Goal: Transaction & Acquisition: Download file/media

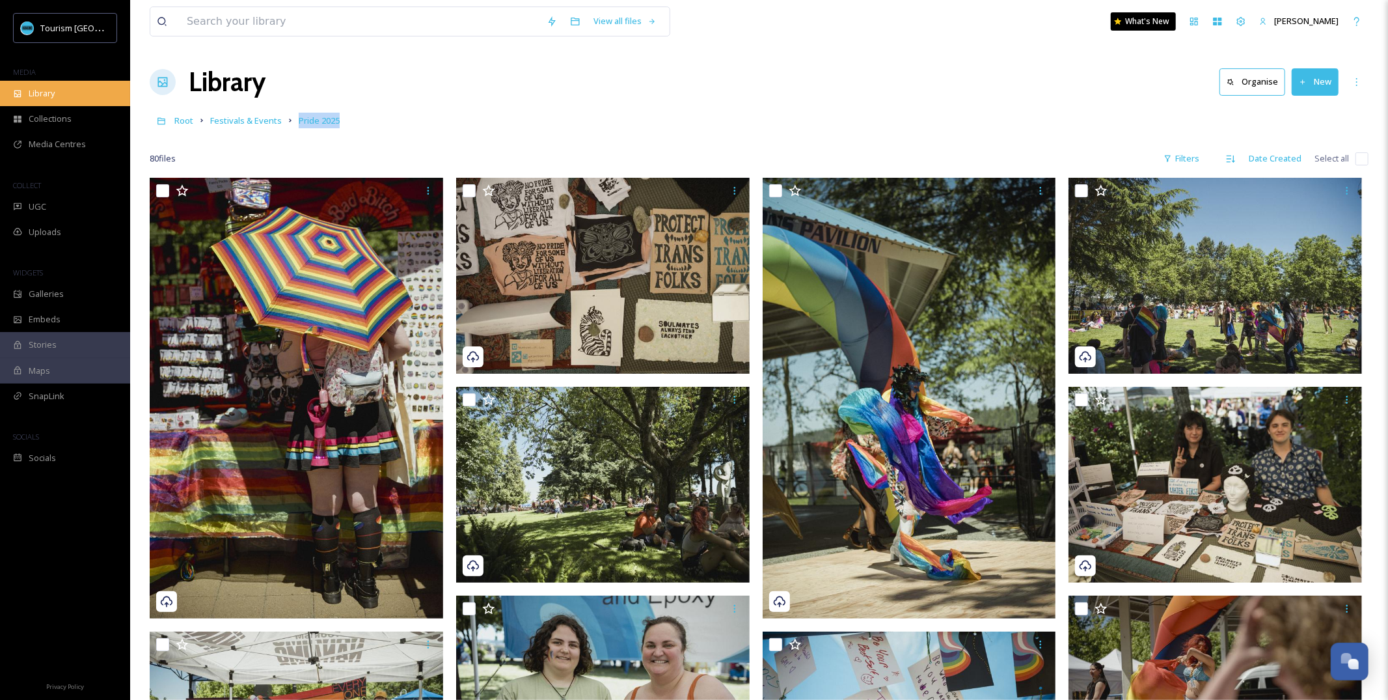
click at [75, 97] on div "Library" at bounding box center [65, 93] width 130 height 25
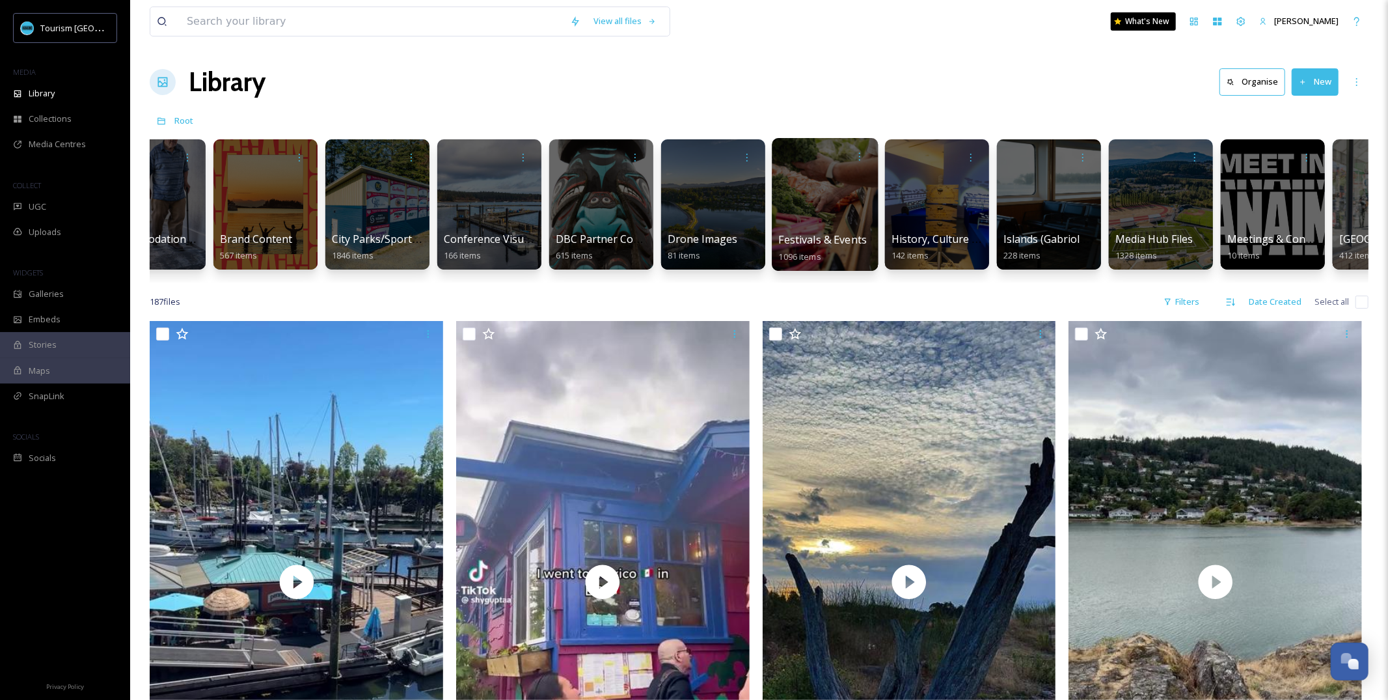
scroll to position [0, 398]
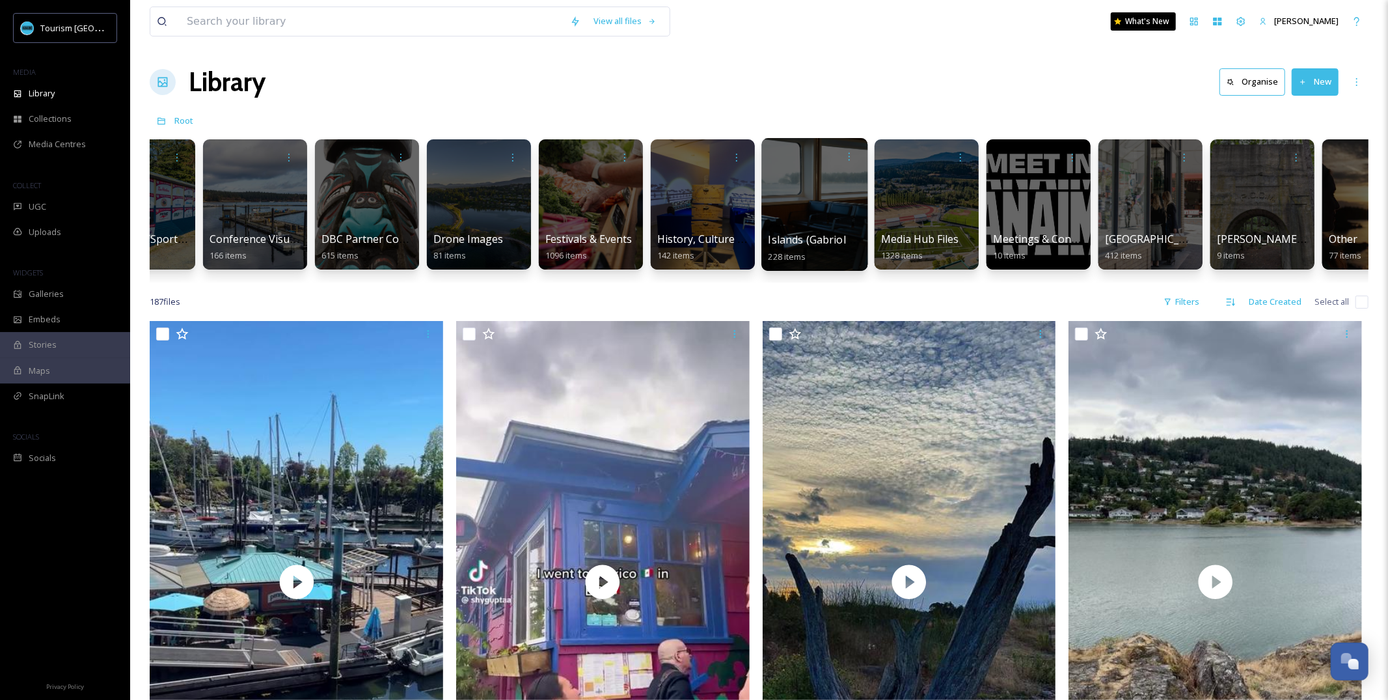
click at [821, 243] on span "Islands (Gabriola, Saysutshun, Protection)" at bounding box center [873, 239] width 208 height 14
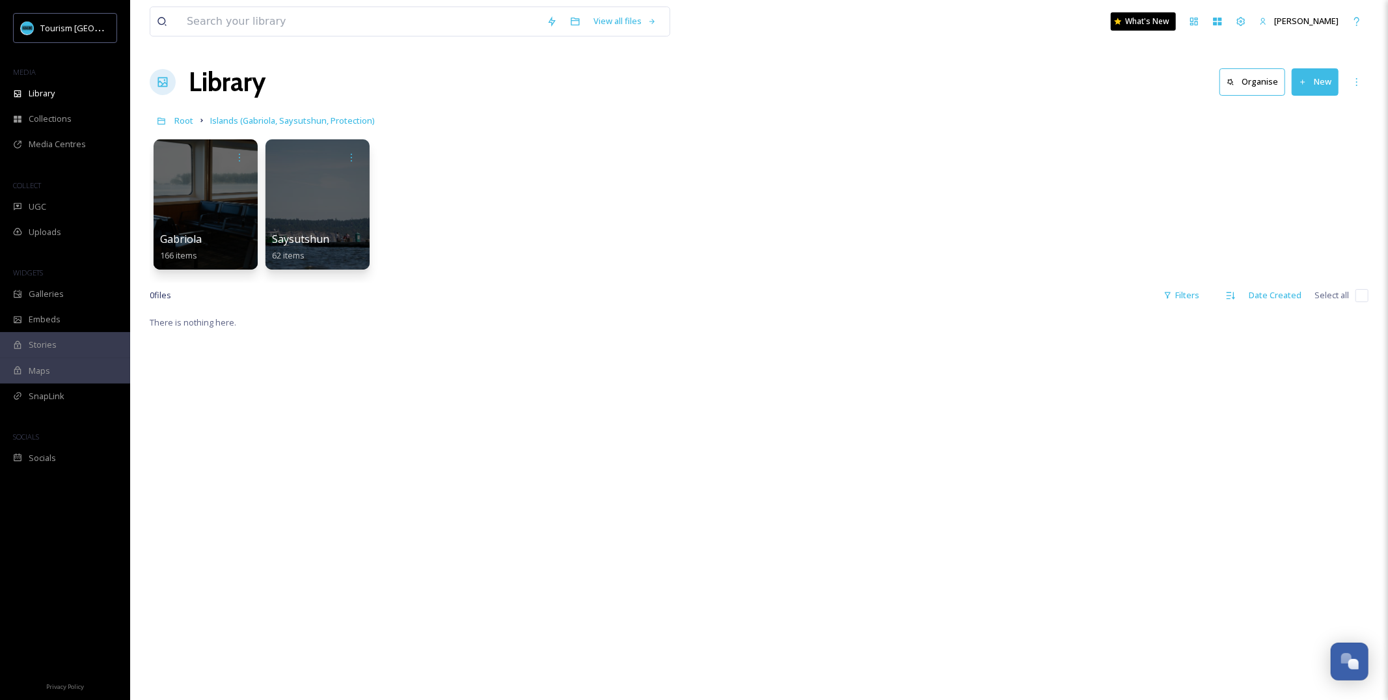
click at [384, 365] on div "There is nothing here." at bounding box center [759, 664] width 1219 height 700
click at [331, 256] on div "Saysutshun 62 items" at bounding box center [317, 248] width 93 height 33
click at [317, 234] on span "Saysutshun" at bounding box center [300, 239] width 59 height 14
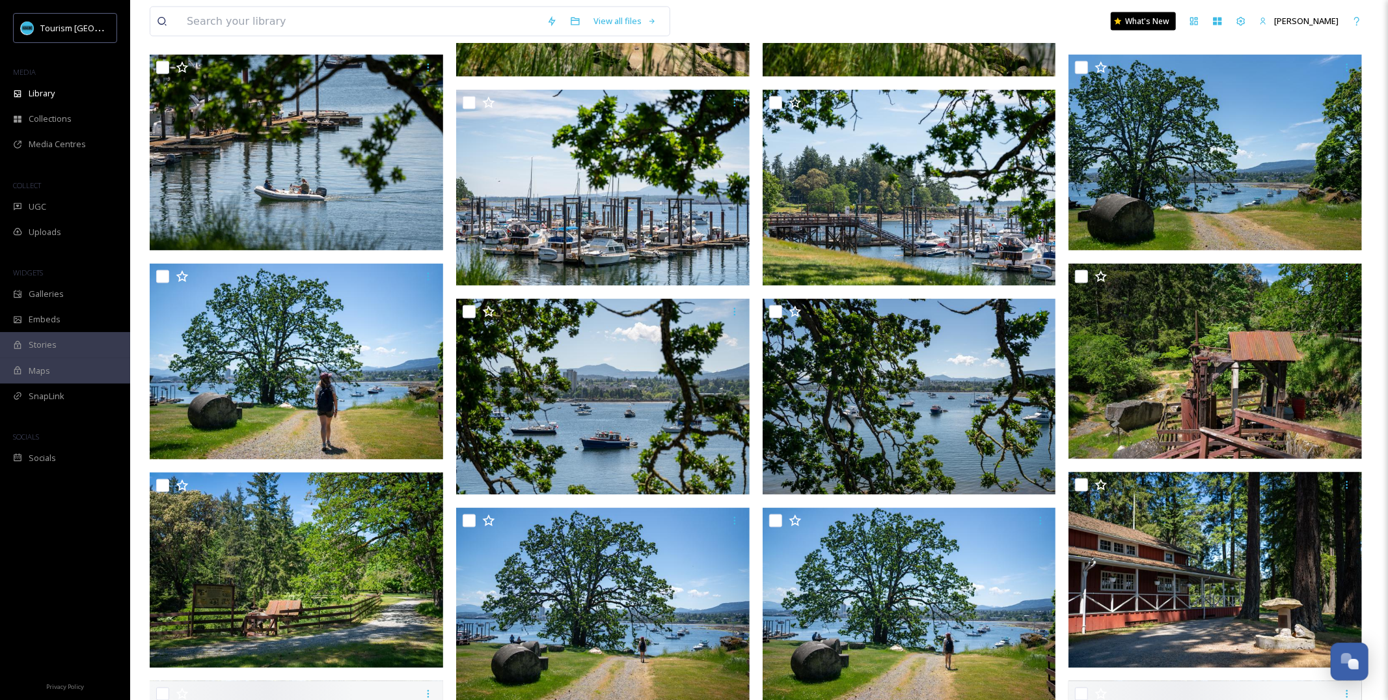
scroll to position [1688, 0]
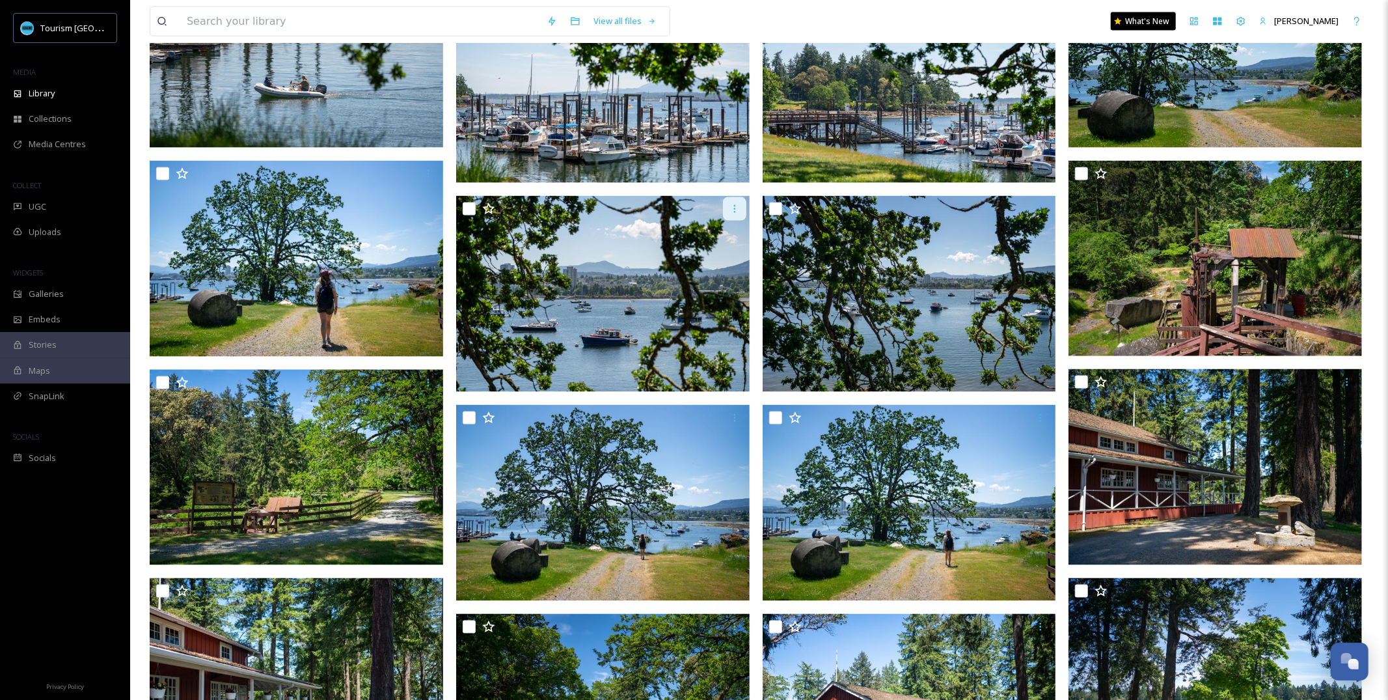
click at [739, 213] on icon at bounding box center [735, 209] width 10 height 10
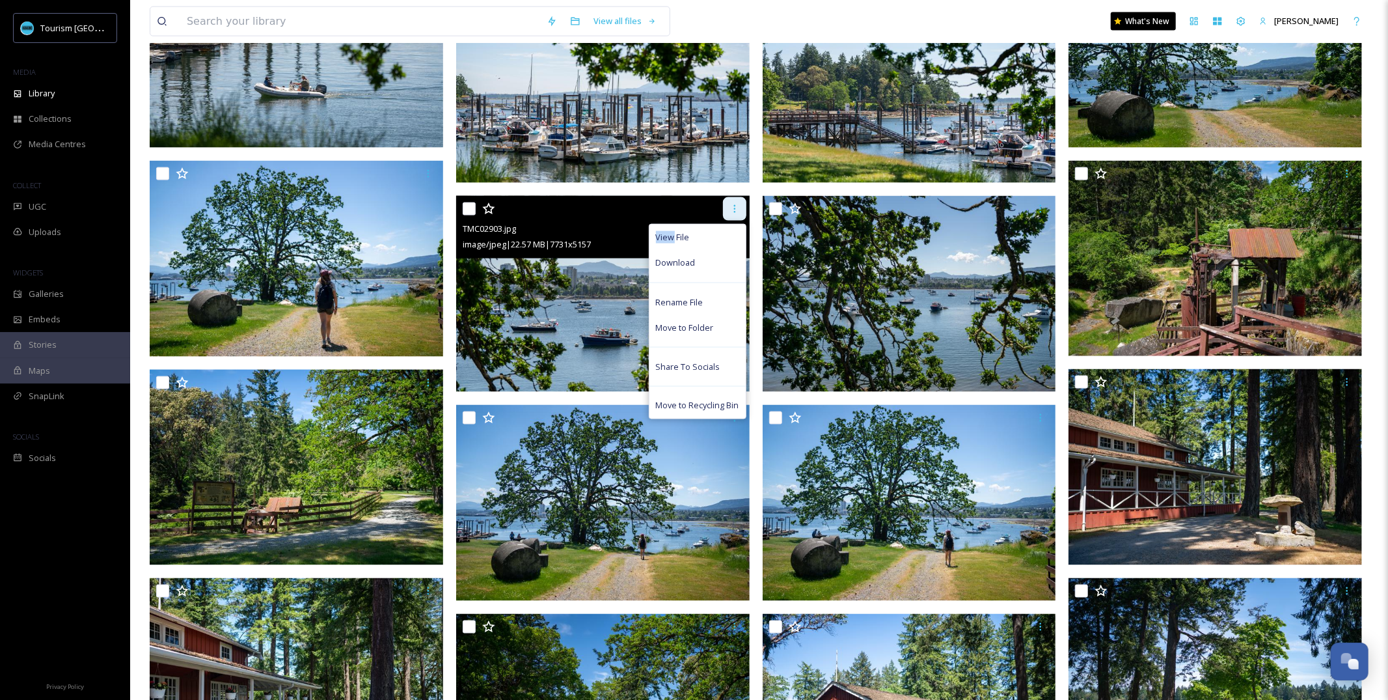
click at [739, 213] on icon at bounding box center [735, 209] width 10 height 10
click at [721, 259] on div "Download" at bounding box center [698, 262] width 96 height 25
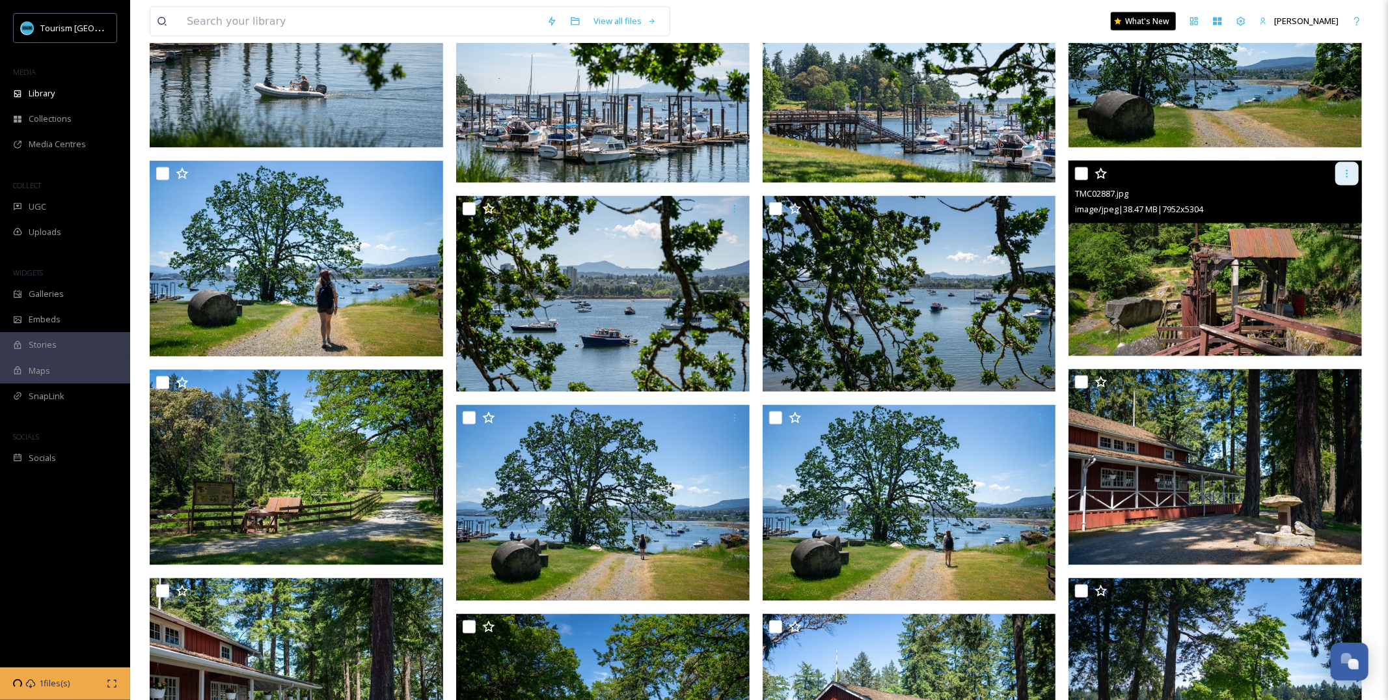
click at [1351, 174] on icon at bounding box center [1347, 174] width 10 height 10
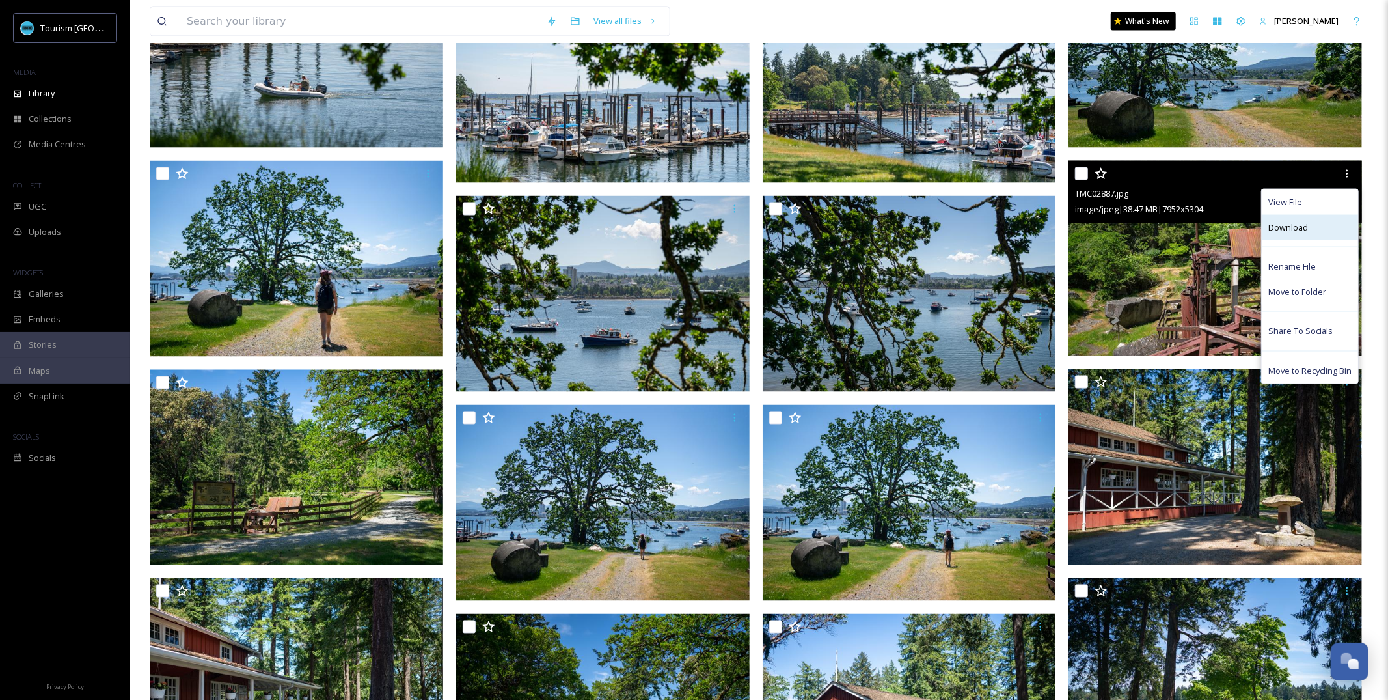
click at [1307, 229] on div "Download" at bounding box center [1310, 227] width 96 height 25
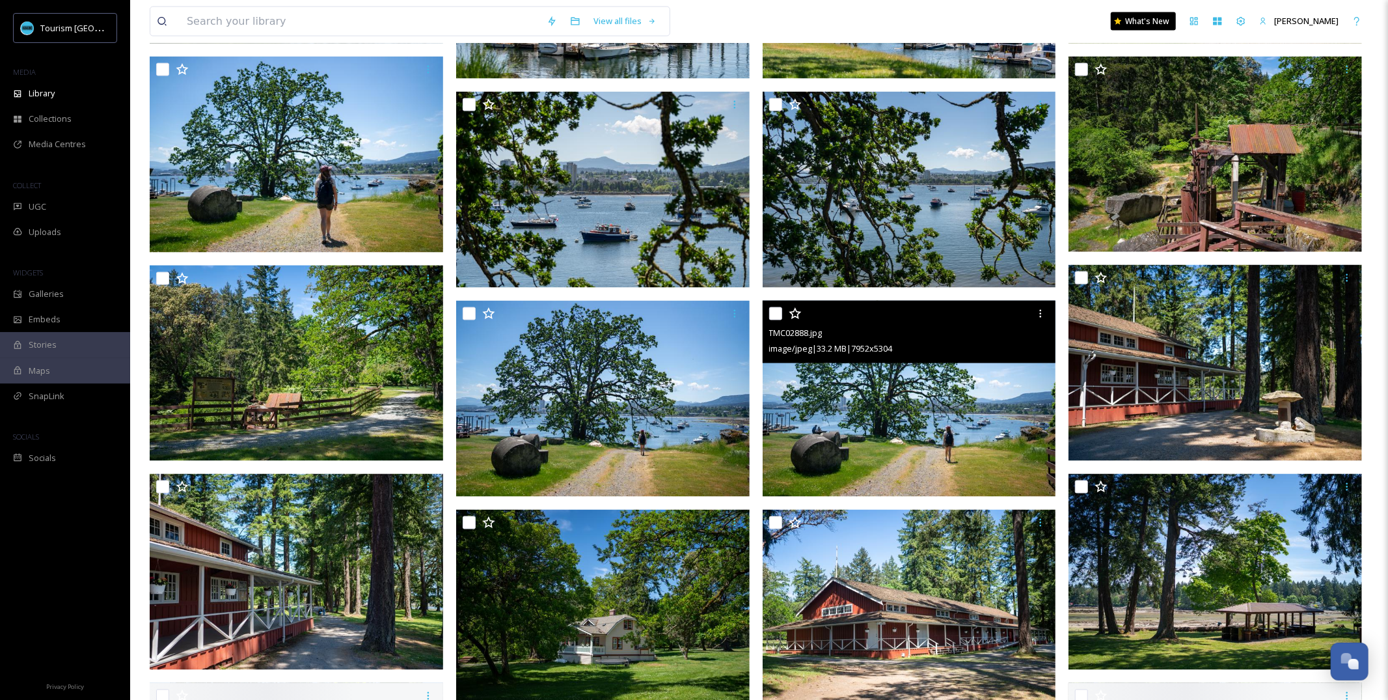
scroll to position [1932, 0]
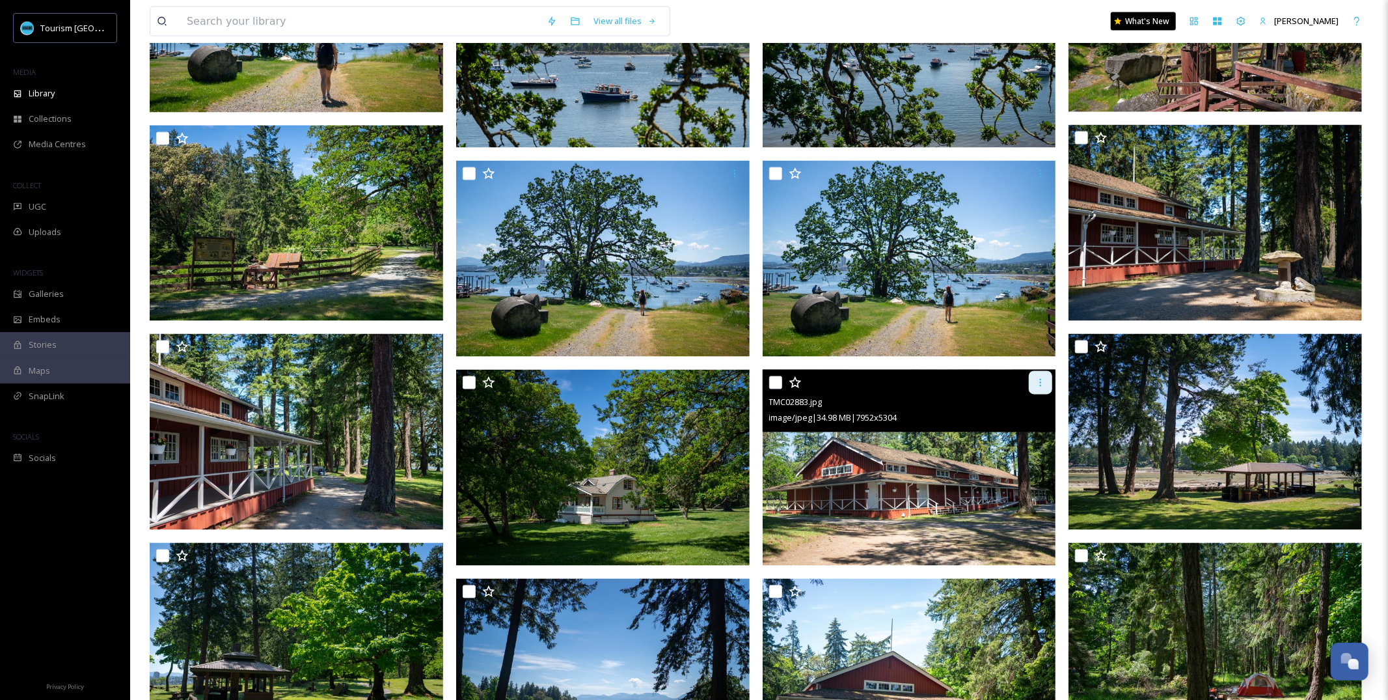
click at [1038, 382] on icon at bounding box center [1041, 383] width 10 height 10
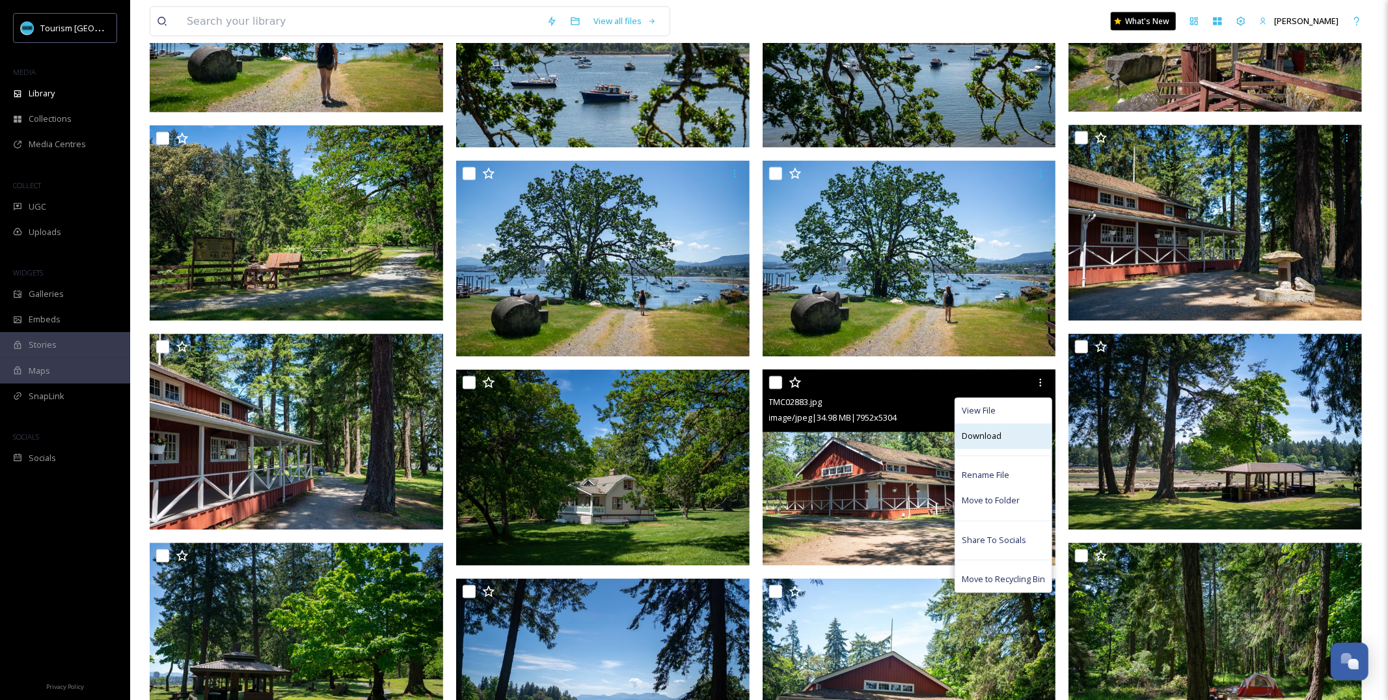
click at [989, 432] on span "Download" at bounding box center [982, 436] width 40 height 12
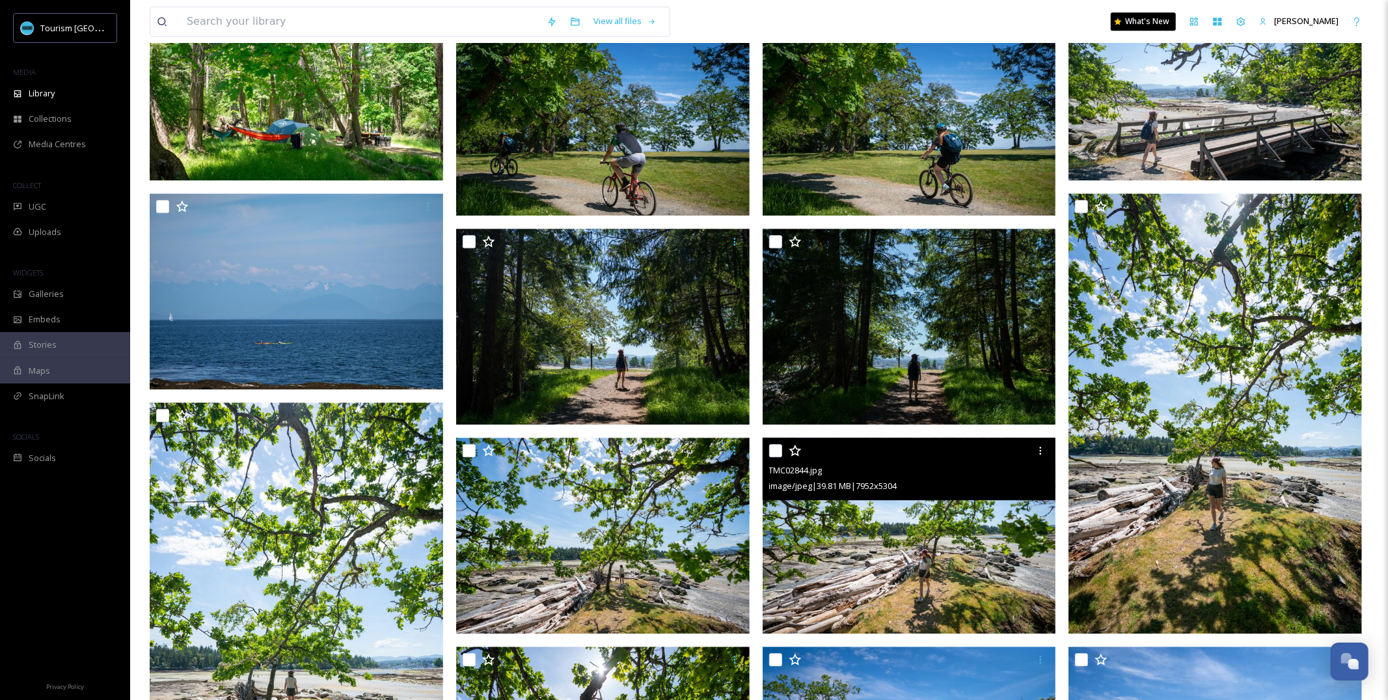
scroll to position [2704, 0]
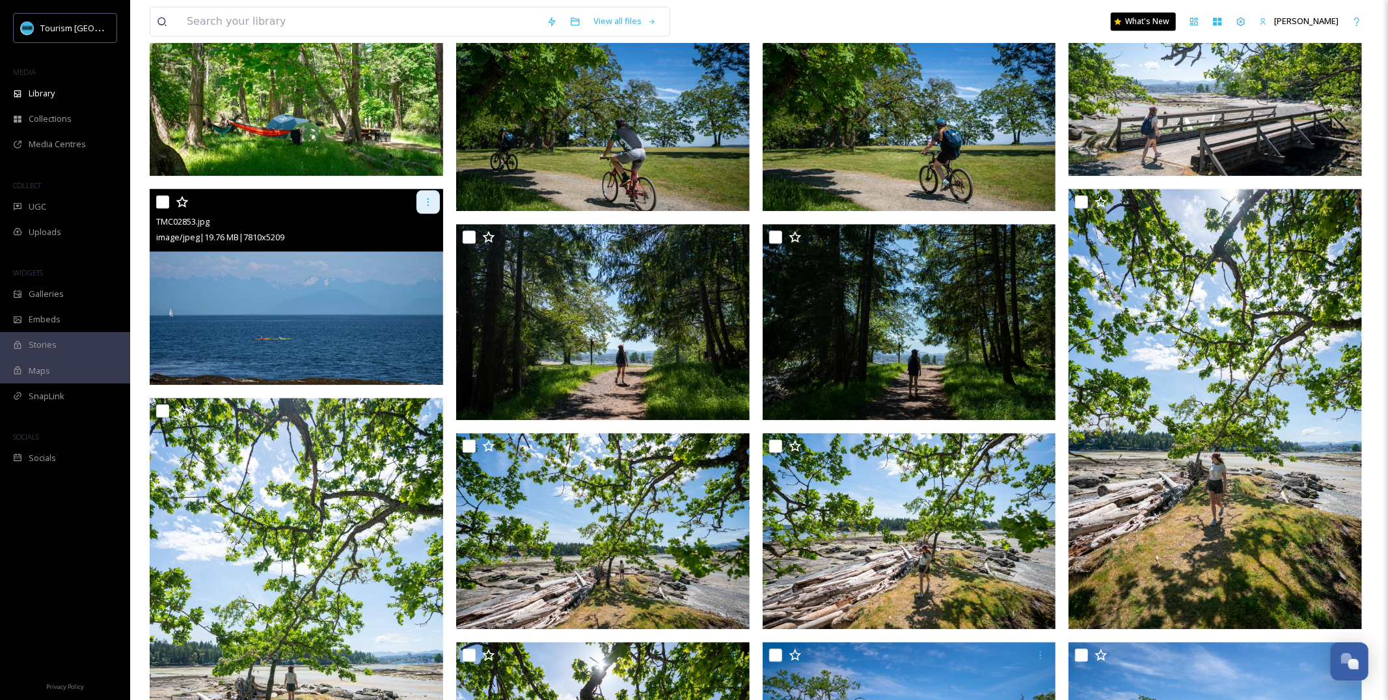
click at [417, 193] on div at bounding box center [428, 201] width 23 height 23
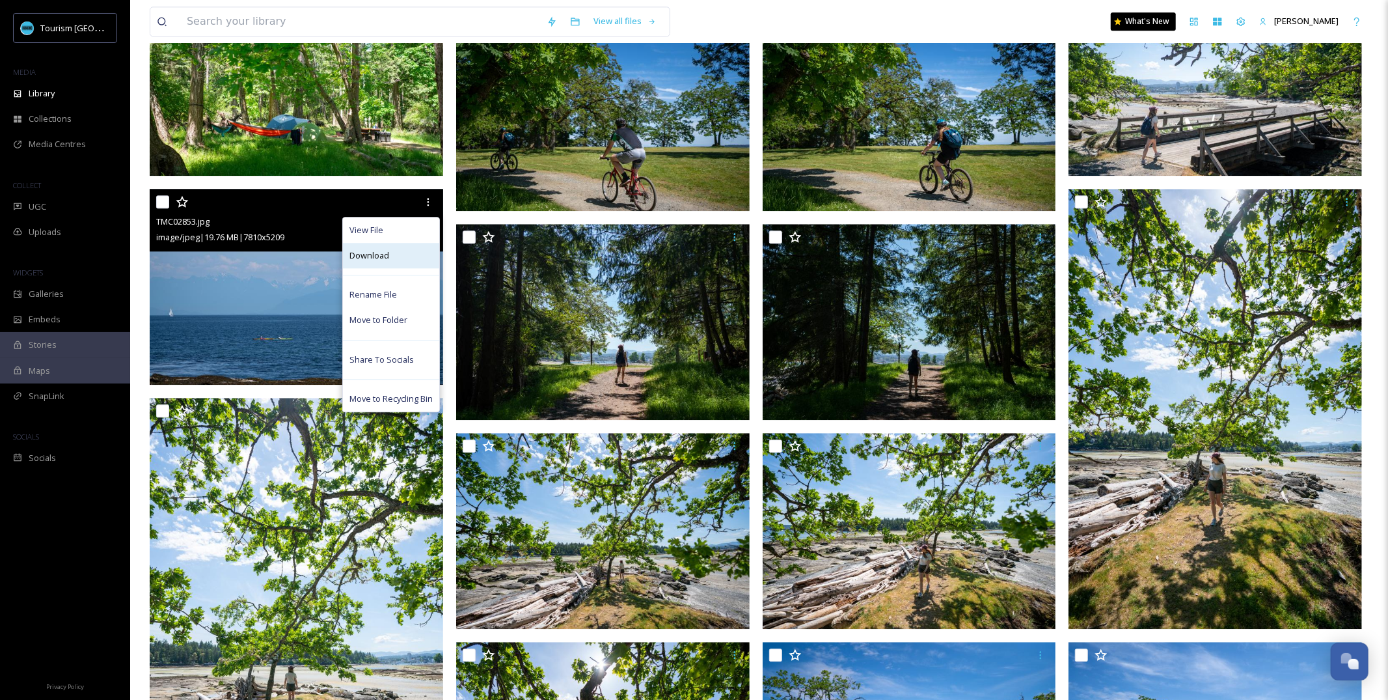
click at [422, 265] on div "Download" at bounding box center [391, 255] width 96 height 25
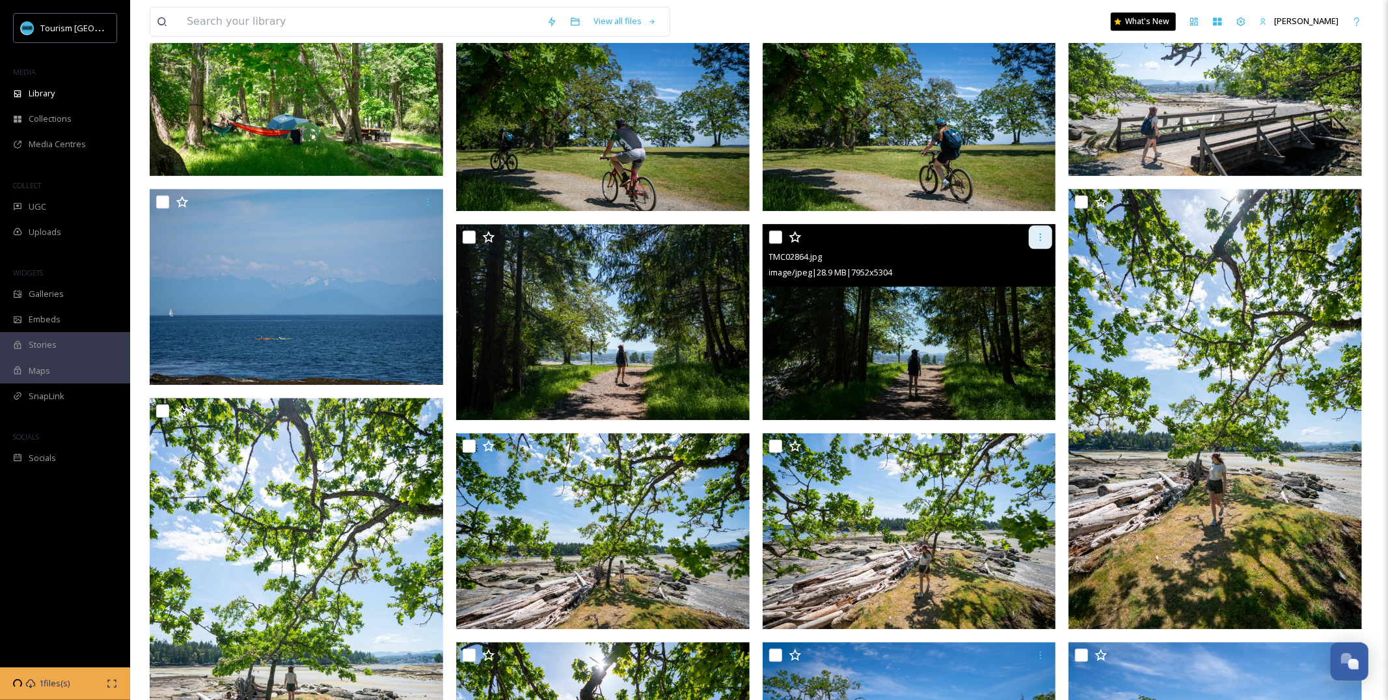
click at [1041, 233] on icon at bounding box center [1041, 237] width 2 height 8
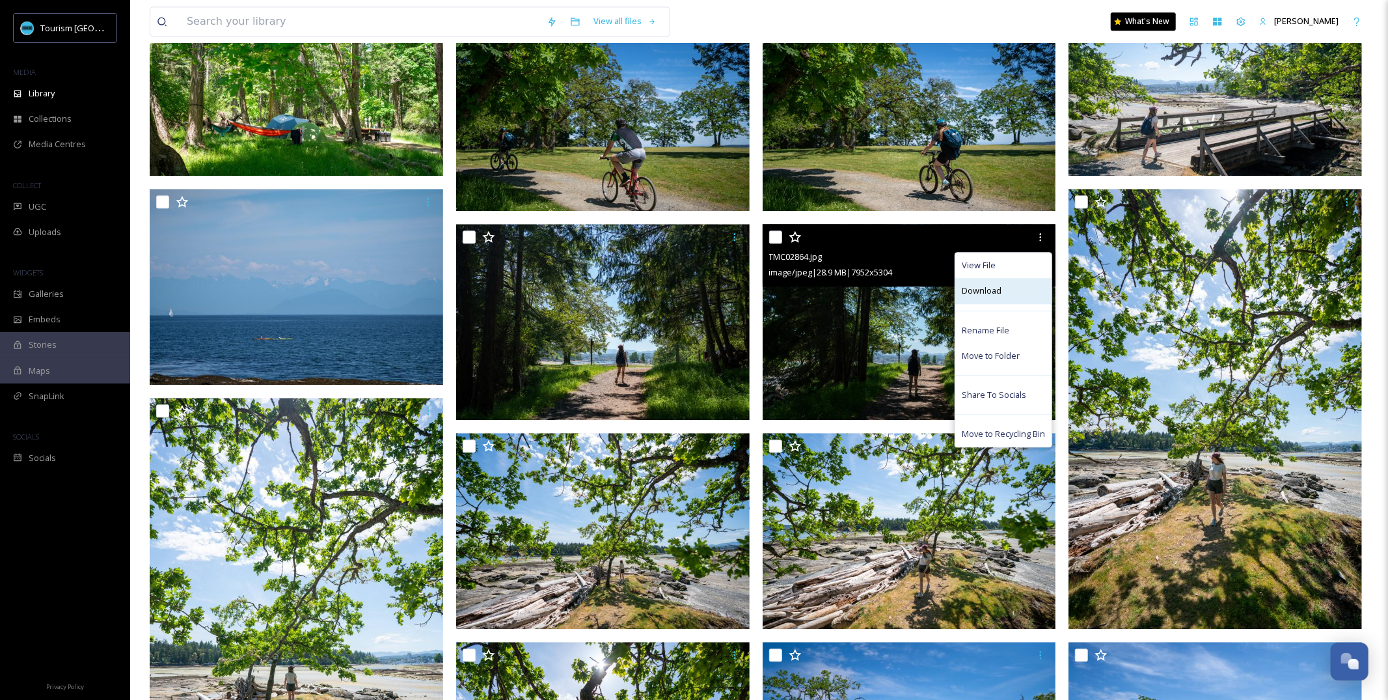
click at [1026, 294] on div "Download" at bounding box center [1004, 290] width 96 height 25
